Goal: Task Accomplishment & Management: Manage account settings

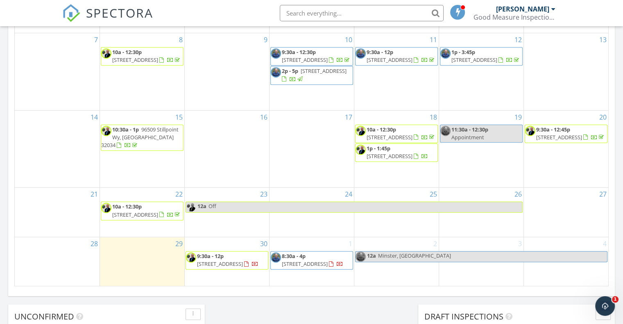
scroll to position [573, 0]
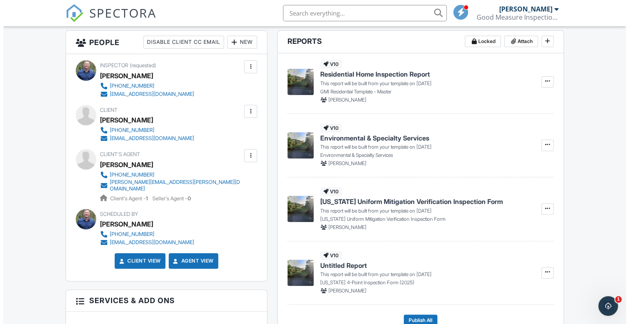
scroll to position [195, 0]
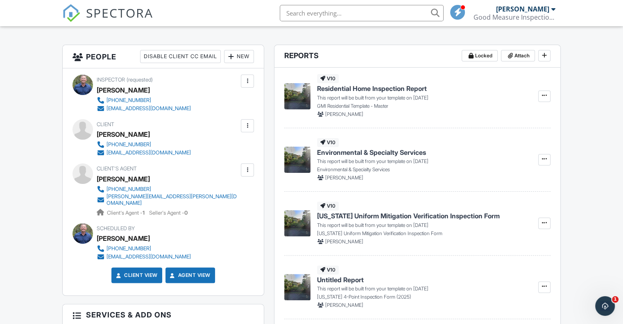
click at [245, 127] on div at bounding box center [247, 126] width 8 height 8
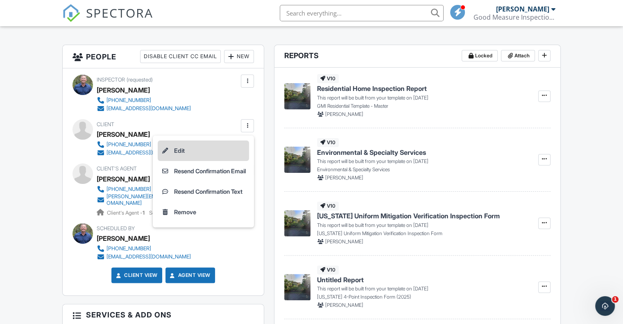
click at [187, 152] on li "Edit" at bounding box center [203, 150] width 91 height 20
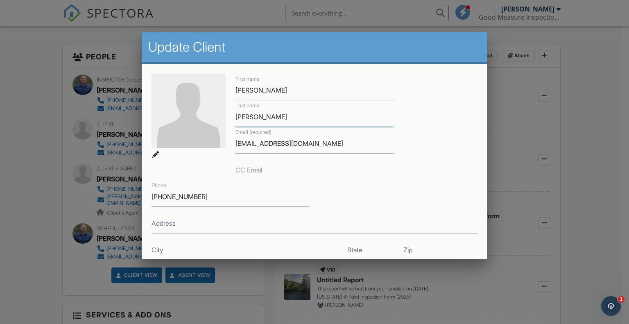
click at [248, 119] on input "Schuler" at bounding box center [314, 117] width 158 height 20
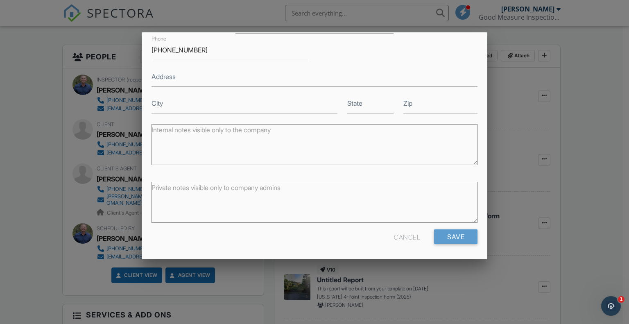
scroll to position [147, 0]
type input "Schueler"
click at [445, 240] on input "Save" at bounding box center [455, 236] width 43 height 15
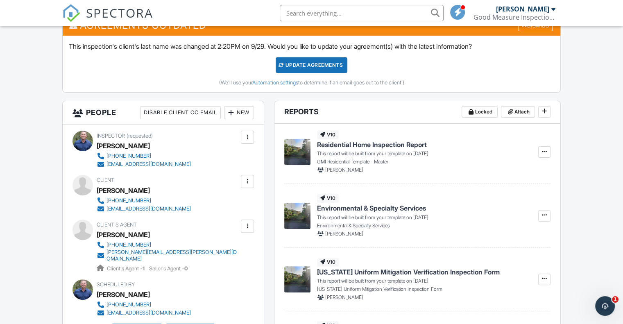
scroll to position [174, 0]
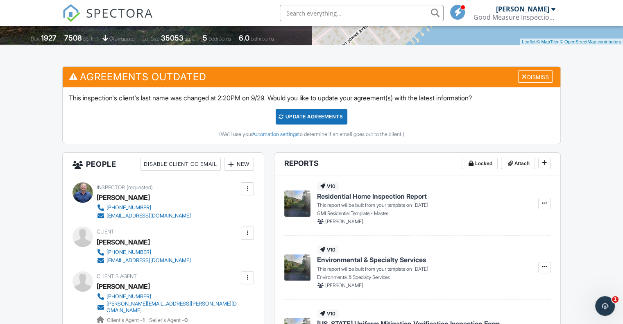
drag, startPoint x: 318, startPoint y: 119, endPoint x: 323, endPoint y: 120, distance: 5.2
click at [318, 119] on div "Update Agreements" at bounding box center [311, 117] width 72 height 16
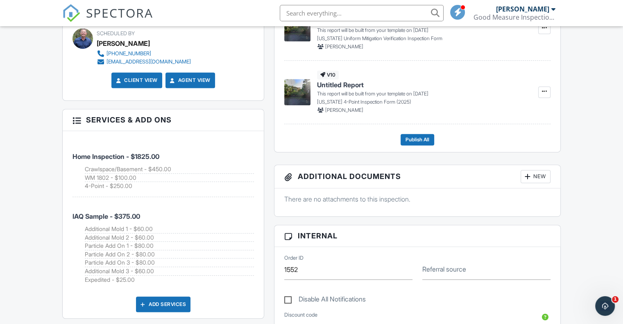
scroll to position [409, 0]
